Goal: Task Accomplishment & Management: Manage account settings

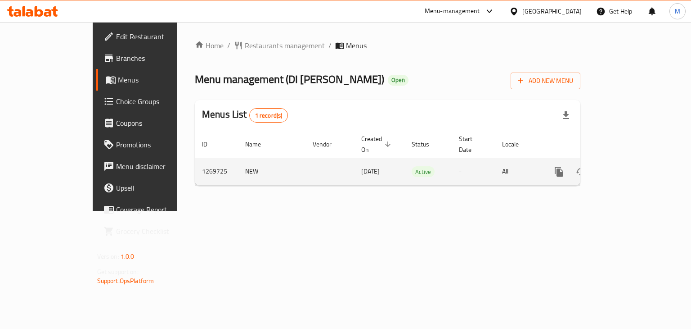
click at [635, 168] on link "enhanced table" at bounding box center [625, 172] width 22 height 22
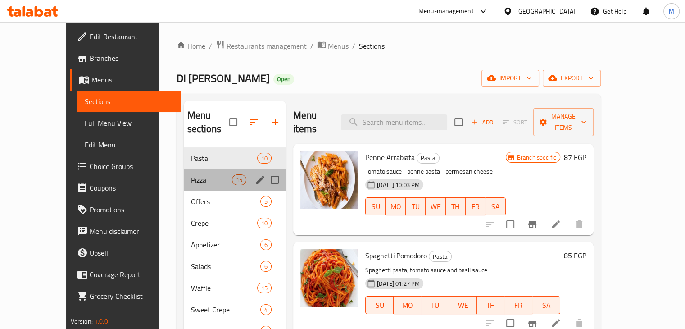
click at [184, 171] on div "Pizza 15" at bounding box center [235, 180] width 103 height 22
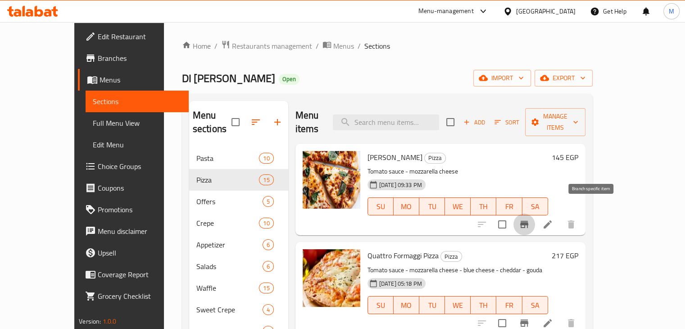
click at [529, 219] on icon "Branch-specific-item" at bounding box center [524, 224] width 11 height 11
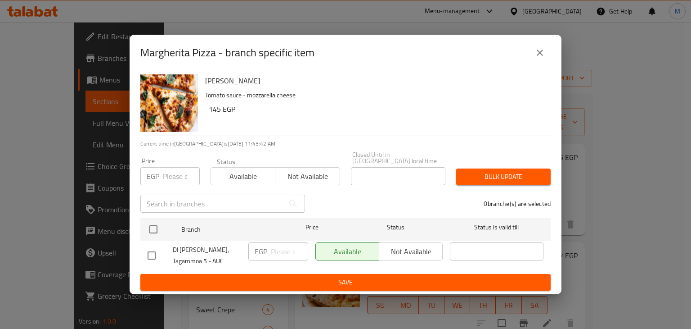
click at [539, 62] on button "close" at bounding box center [540, 53] width 22 height 22
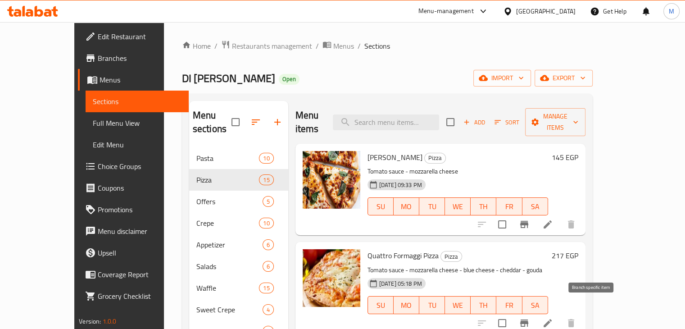
click at [529, 317] on icon "Branch-specific-item" at bounding box center [524, 322] width 11 height 11
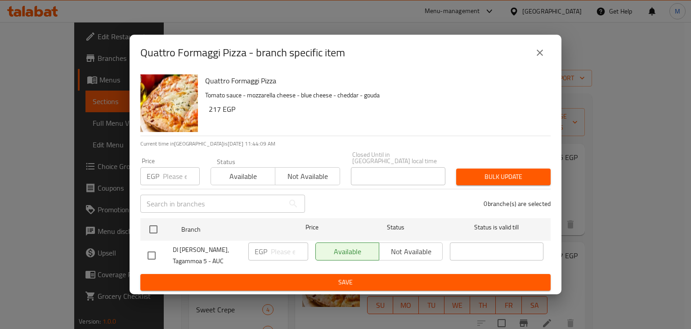
click at [547, 55] on button "close" at bounding box center [540, 53] width 22 height 22
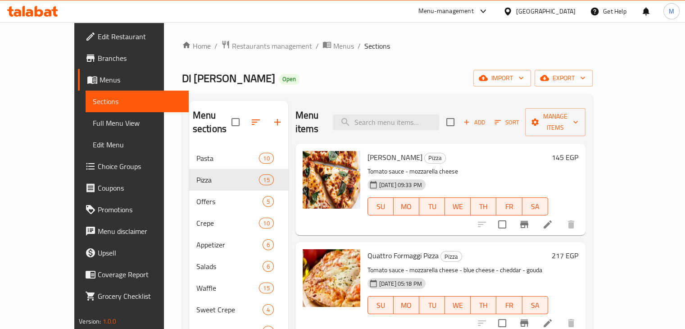
click at [98, 53] on span "Branches" at bounding box center [140, 58] width 84 height 11
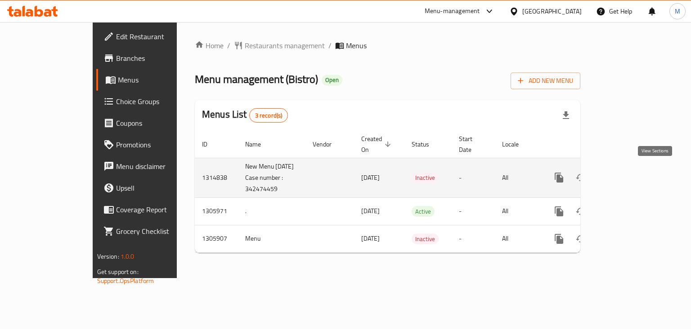
click at [635, 174] on link "enhanced table" at bounding box center [625, 178] width 22 height 22
click at [630, 173] on icon "enhanced table" at bounding box center [624, 177] width 11 height 11
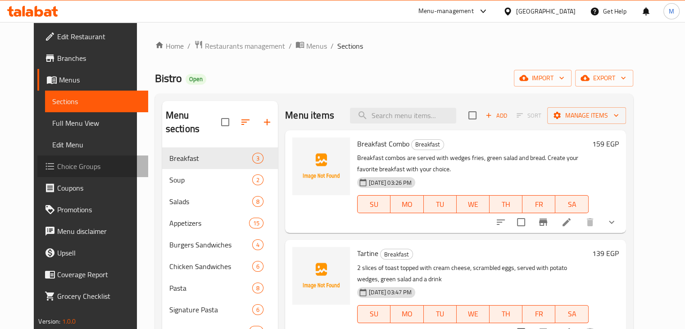
click at [77, 167] on span "Choice Groups" at bounding box center [99, 166] width 84 height 11
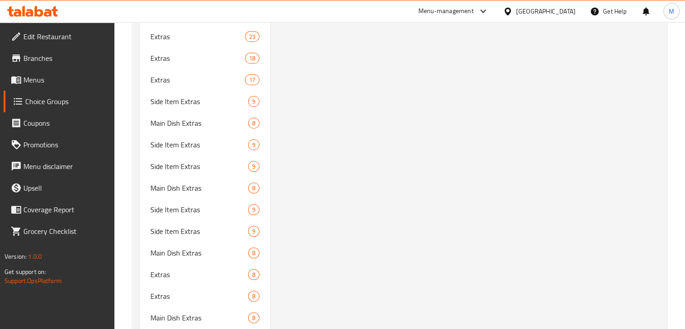
scroll to position [3763, 0]
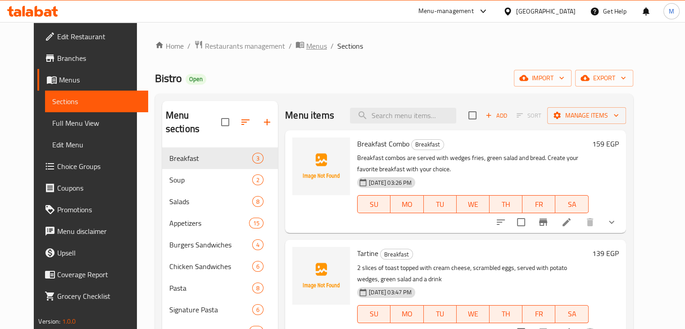
click at [306, 51] on span "Menus" at bounding box center [316, 46] width 21 height 11
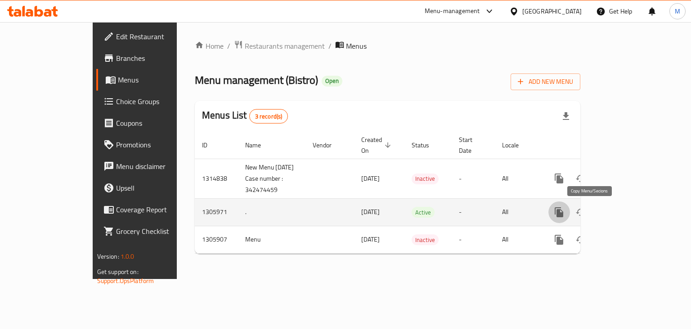
click at [565, 210] on icon "more" at bounding box center [559, 212] width 11 height 11
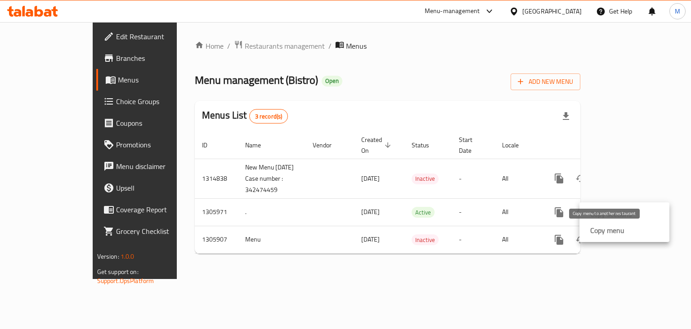
click at [605, 229] on strong "Copy menu" at bounding box center [608, 230] width 34 height 11
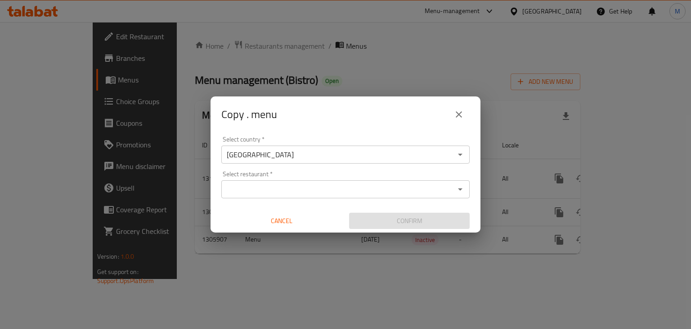
click at [367, 186] on input "Select restaurant   *" at bounding box center [338, 189] width 228 height 13
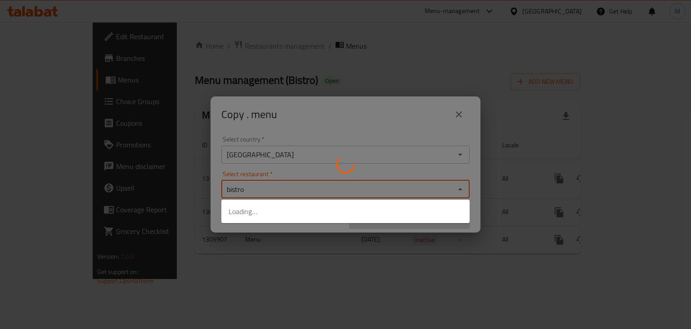
type input "bistro"
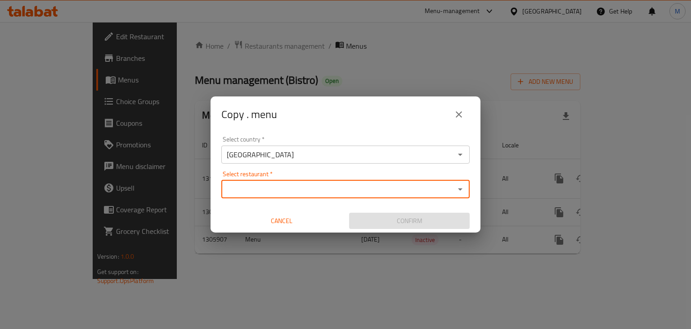
click at [421, 188] on input "Select restaurant   *" at bounding box center [338, 189] width 228 height 13
paste input "774074"
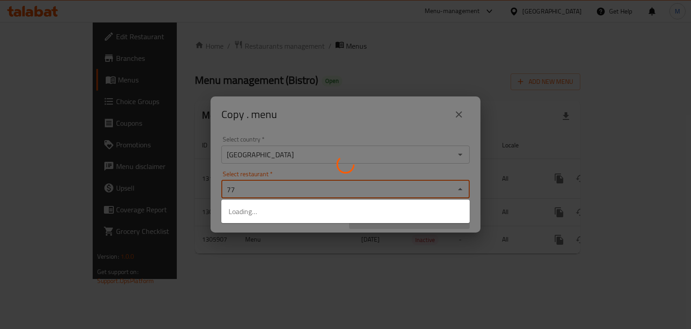
type input "7"
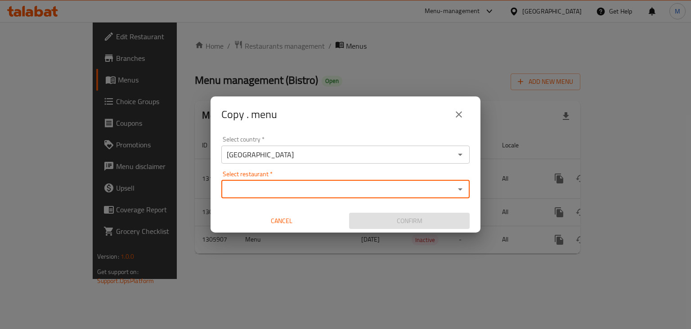
paste input "703806"
click at [384, 188] on input "703806" at bounding box center [338, 189] width 228 height 13
click at [444, 191] on input "703806" at bounding box center [338, 189] width 228 height 13
click at [460, 190] on icon "Close" at bounding box center [460, 189] width 11 height 11
click at [460, 190] on icon "Open" at bounding box center [460, 189] width 11 height 11
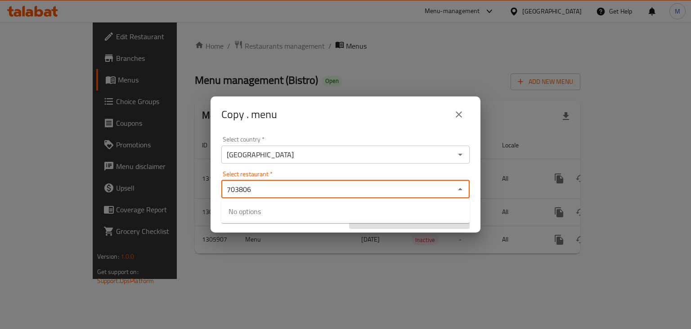
click at [412, 190] on input "703806" at bounding box center [338, 189] width 228 height 13
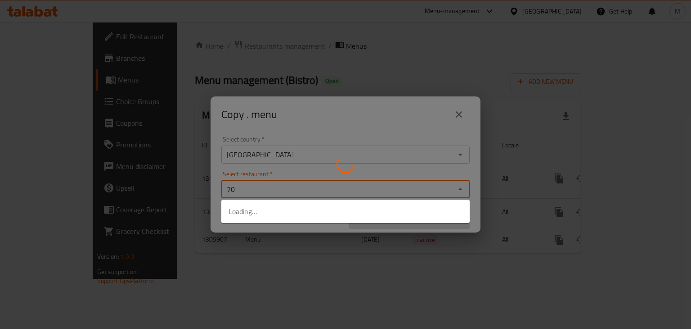
type input "7"
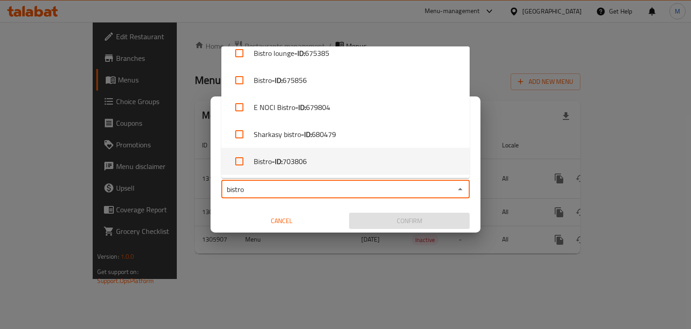
scroll to position [902, 0]
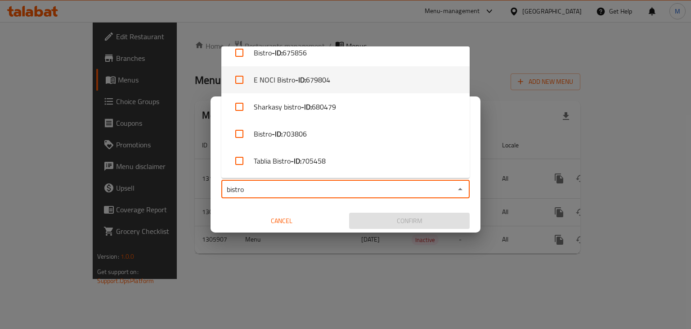
type input "bistro"
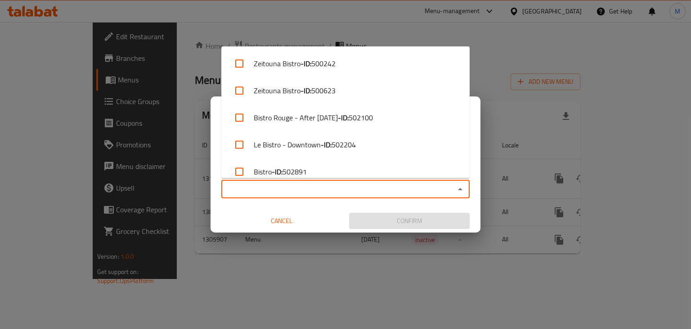
click at [331, 187] on input "Select restaurant   *" at bounding box center [338, 189] width 228 height 13
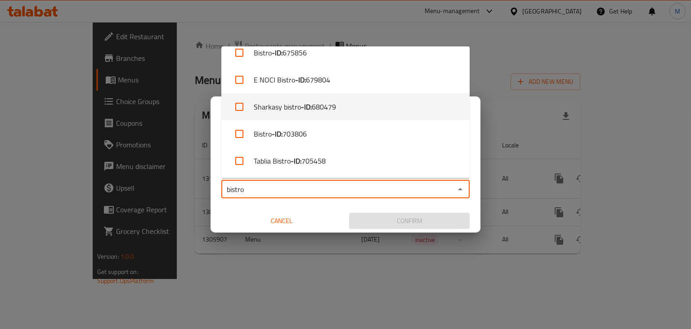
type input "bistro"
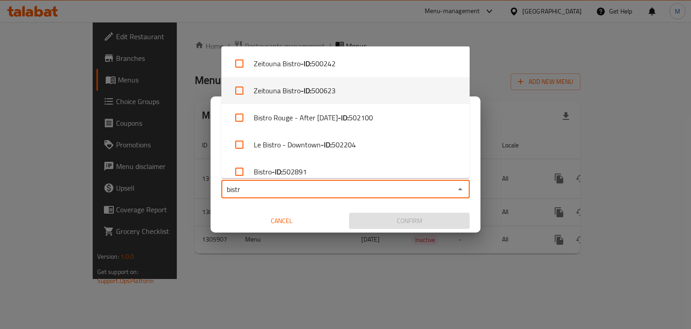
type input "bistro"
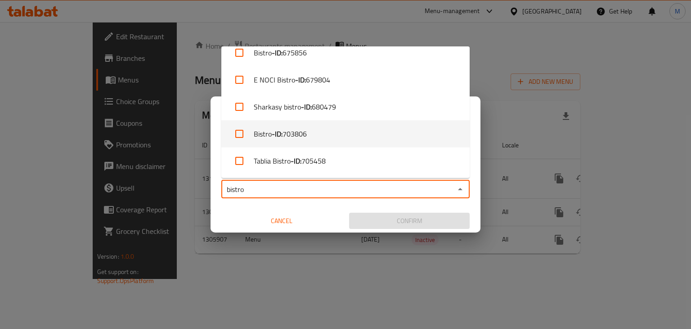
click at [325, 135] on li "Bistro - ID: 703806" at bounding box center [345, 133] width 248 height 27
checkbox input "true"
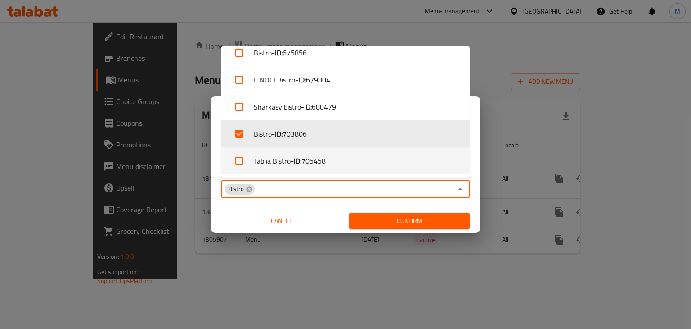
click at [387, 220] on span "Confirm" at bounding box center [409, 220] width 106 height 11
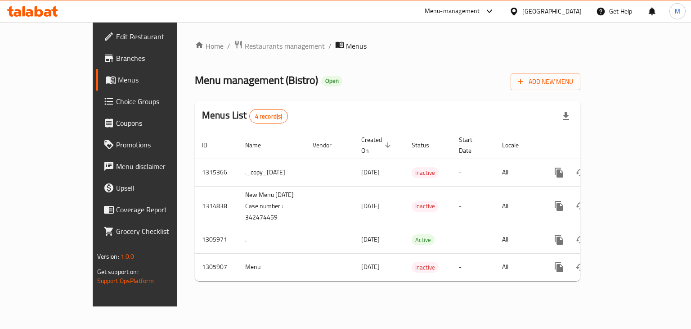
click at [48, 11] on icon at bounding box center [32, 11] width 51 height 11
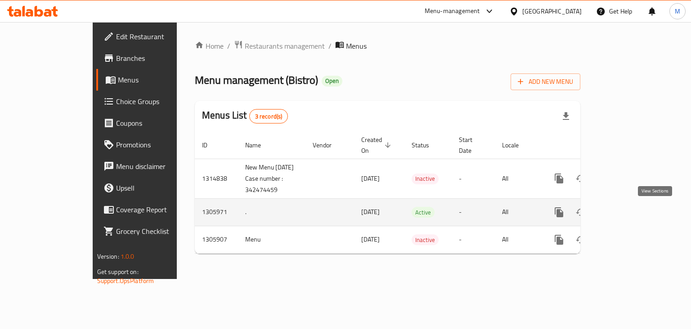
click at [630, 209] on icon "enhanced table" at bounding box center [624, 212] width 11 height 11
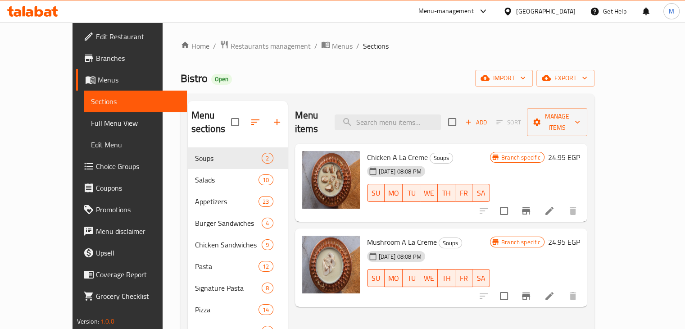
click at [96, 164] on span "Choice Groups" at bounding box center [138, 166] width 84 height 11
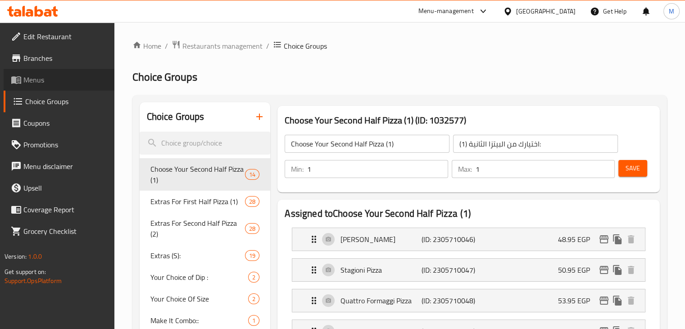
click at [23, 75] on span at bounding box center [17, 79] width 13 height 11
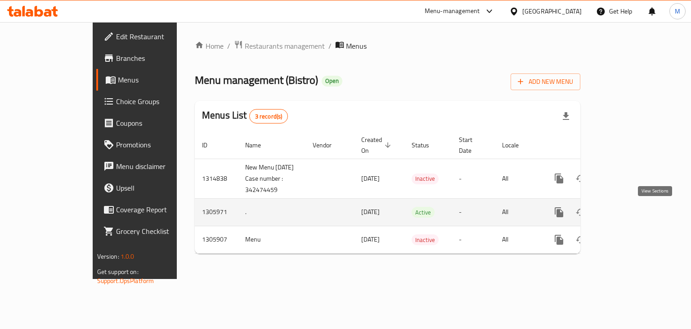
click at [630, 211] on icon "enhanced table" at bounding box center [624, 212] width 11 height 11
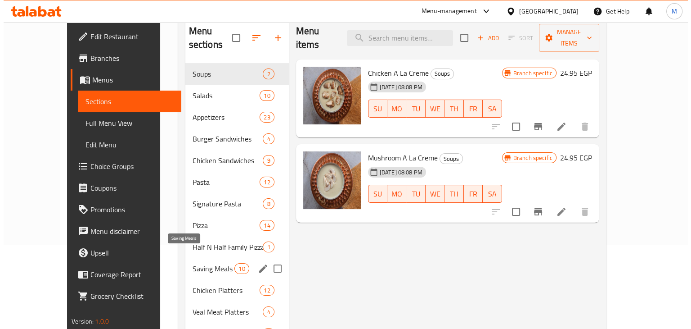
scroll to position [85, 0]
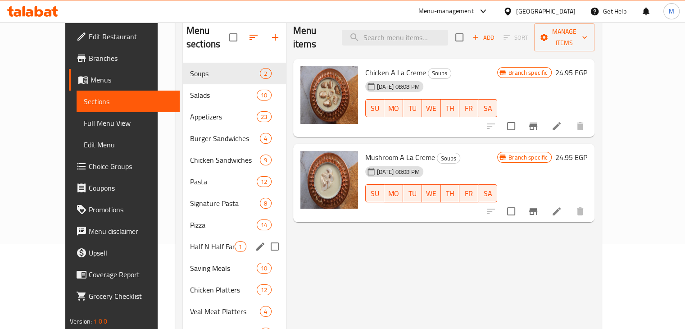
click at [206, 238] on div "Half N Half Family Pizza 1" at bounding box center [234, 246] width 103 height 22
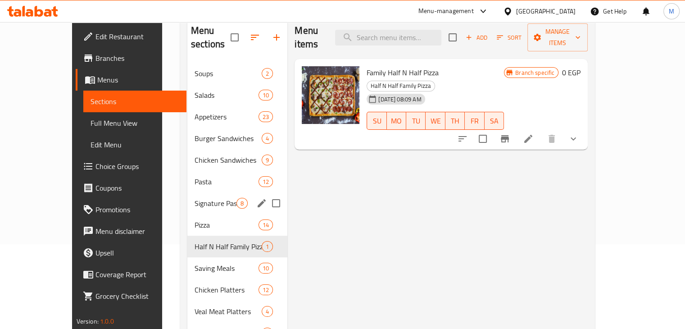
click at [194, 219] on span "Pizza" at bounding box center [226, 224] width 64 height 11
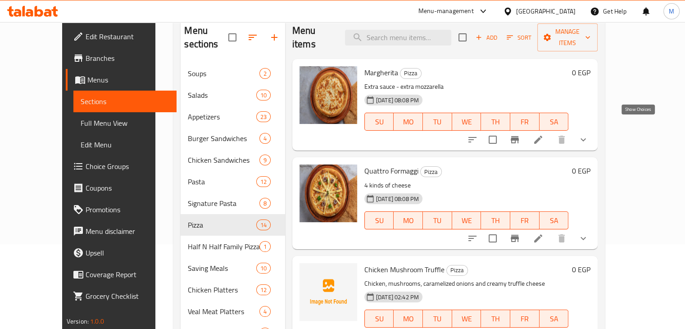
click at [588, 134] on icon "show more" at bounding box center [582, 139] width 11 height 11
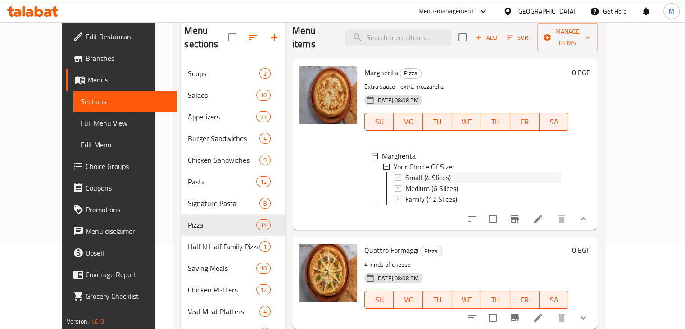
click at [439, 172] on div "Small (4 Slices)" at bounding box center [483, 177] width 156 height 11
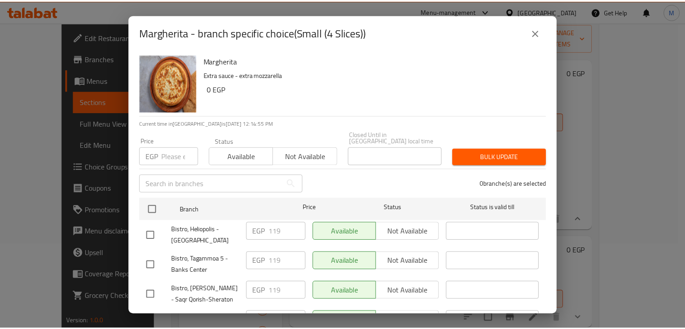
scroll to position [54, 0]
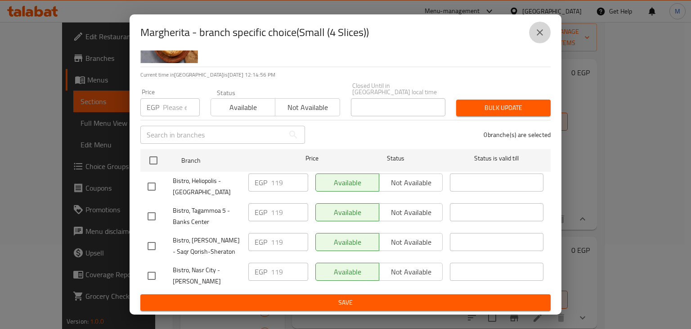
click at [535, 30] on icon "close" at bounding box center [540, 32] width 11 height 11
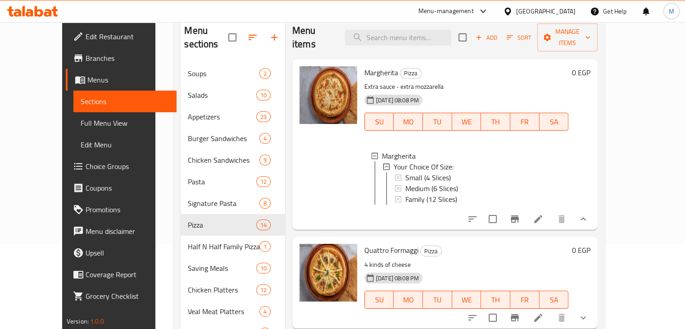
scroll to position [0, 0]
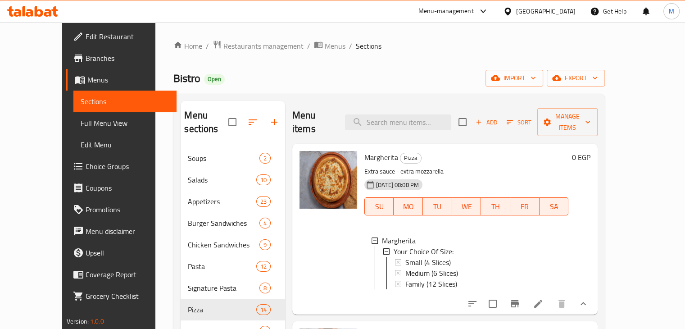
click at [86, 60] on span "Branches" at bounding box center [128, 58] width 84 height 11
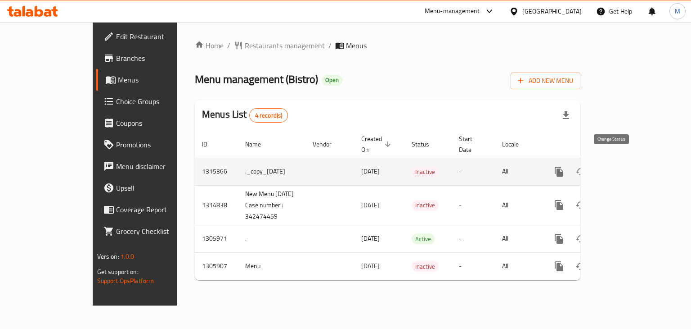
click at [586, 166] on icon "enhanced table" at bounding box center [581, 171] width 11 height 11
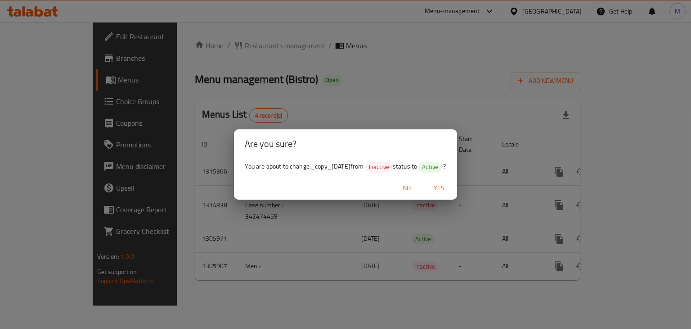
click at [450, 189] on span "Yes" at bounding box center [440, 187] width 22 height 11
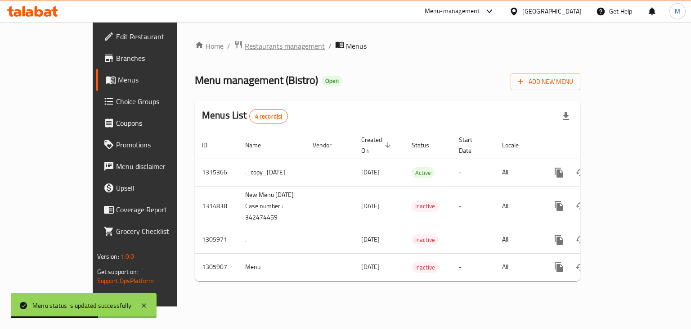
click at [245, 51] on span "Restaurants management" at bounding box center [285, 46] width 80 height 11
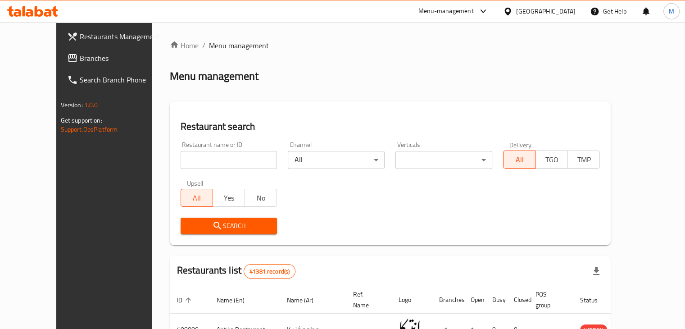
click at [80, 59] on span "Branches" at bounding box center [122, 58] width 84 height 11
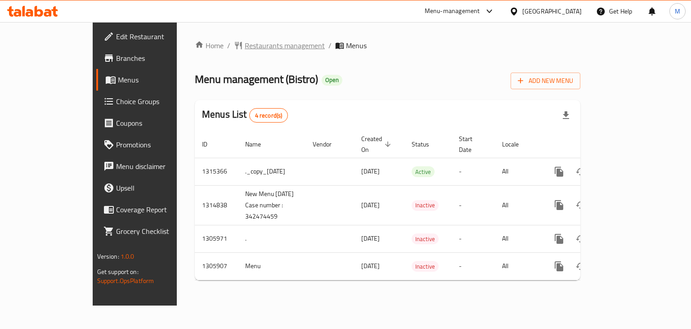
click at [245, 41] on span "Restaurants management" at bounding box center [285, 45] width 80 height 11
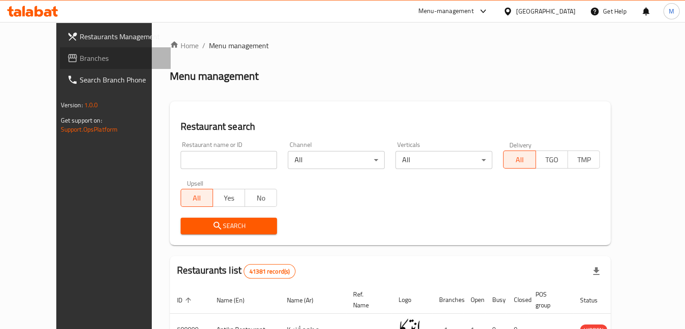
click at [80, 60] on span "Branches" at bounding box center [122, 58] width 84 height 11
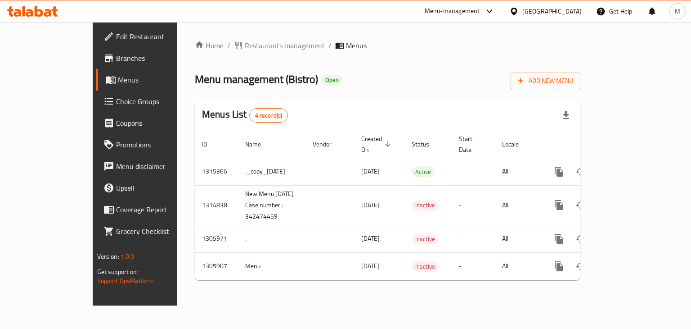
click at [37, 13] on icon at bounding box center [32, 11] width 51 height 11
click at [29, 14] on icon at bounding box center [32, 11] width 51 height 11
